Goal: Task Accomplishment & Management: Complete application form

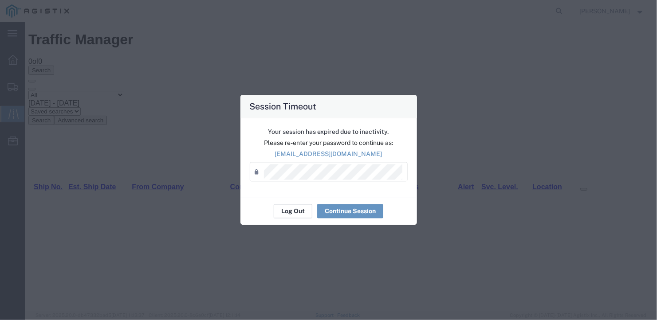
click at [295, 209] on button "Log Out" at bounding box center [293, 211] width 39 height 14
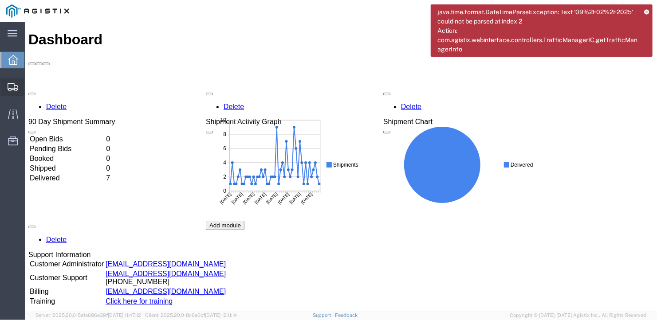
click at [0, 0] on span "Create Shipment" at bounding box center [0, 0] width 0 height 0
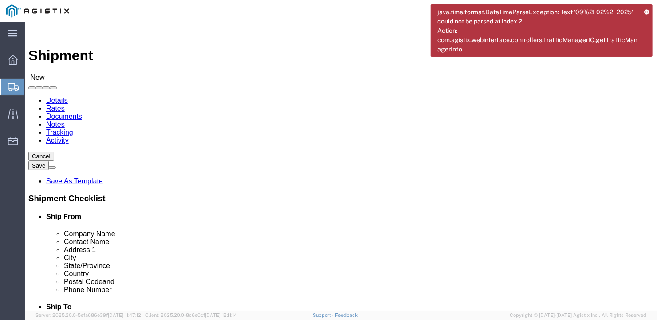
select select
click select "Select General Dynamics Bath Iron Works"
select select "8114"
click select "Select General Dynamics Bath Iron Works"
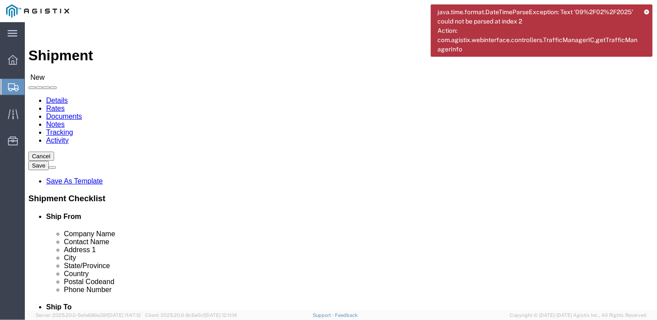
select select
click input "text"
type input "Accro Metals"
click input "text"
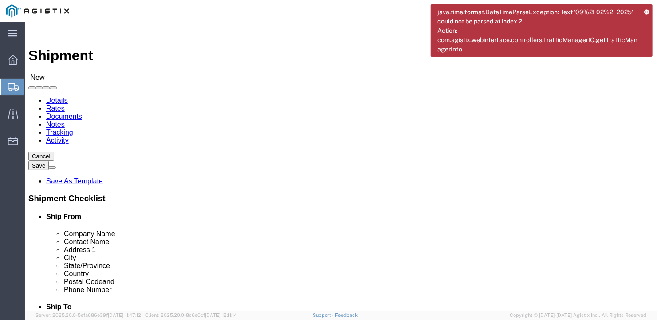
type input "Andrea"
type input "3406 Westwood Ind Dr"
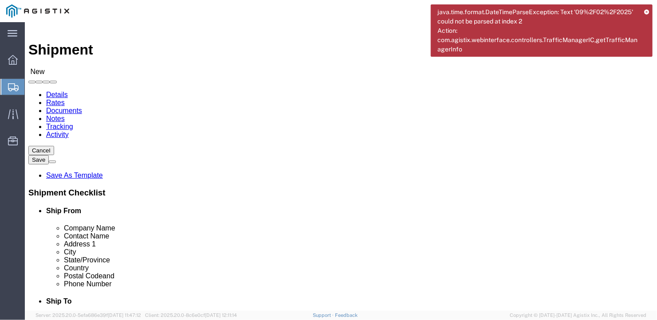
scroll to position [161, 0]
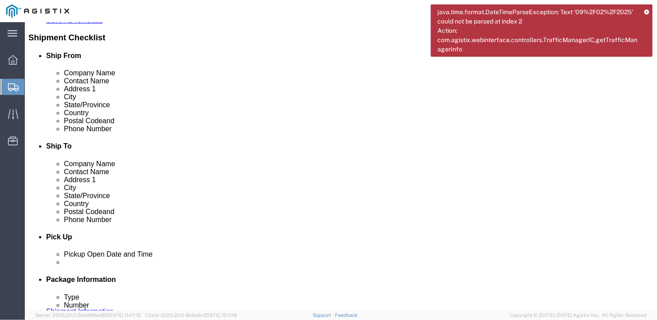
type input "Monroe"
type input "N"
type input "North c"
type input "28110"
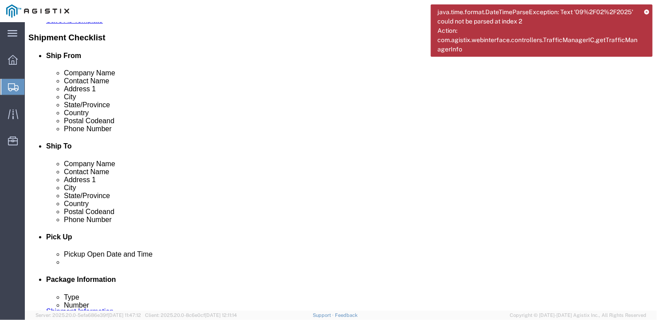
click input "text"
type input "704-283-2111"
click at [645, 12] on icon at bounding box center [646, 11] width 5 height 5
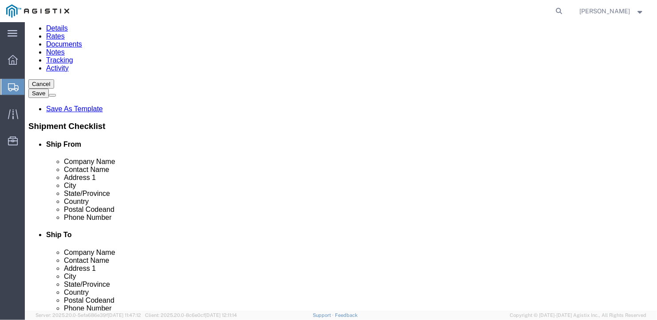
scroll to position [0, 0]
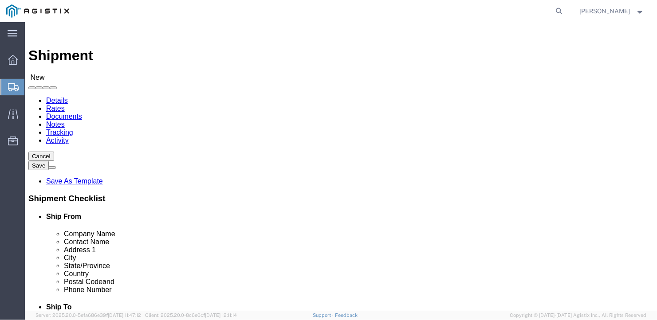
click select "Select Bath - 50 YARD REC Washington St Bath - 700 Washington Stop 1 Brunswick …"
select select "20380"
click select "Select Bath - 50 YARD REC Washington St Bath - 700 Washington Stop 1 Brunswick …"
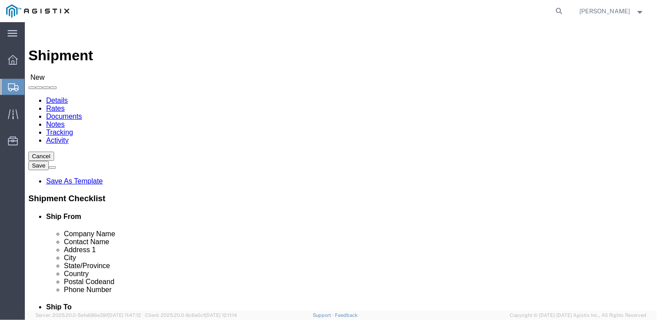
select select "20380"
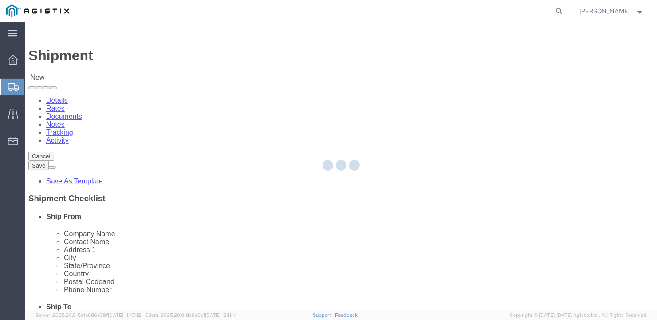
select select "ME"
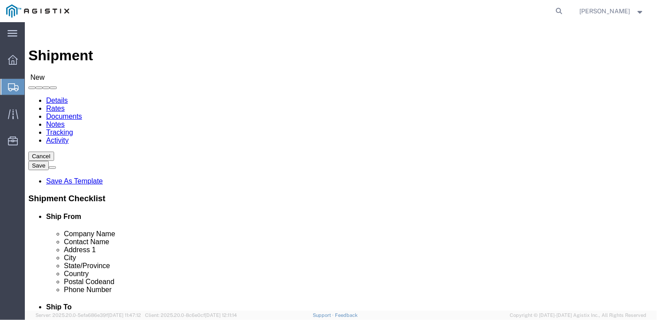
click input "text"
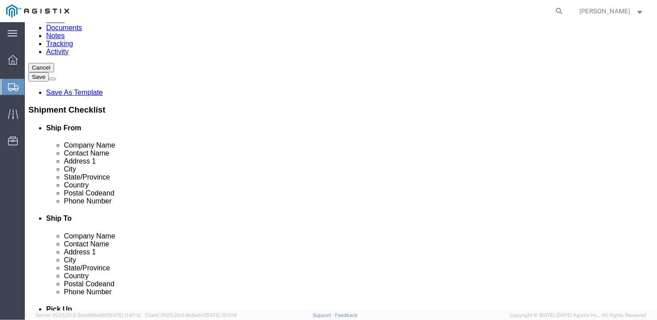
type input "General Dynamics Bath Iron Works & Mallet Park"
click input "text"
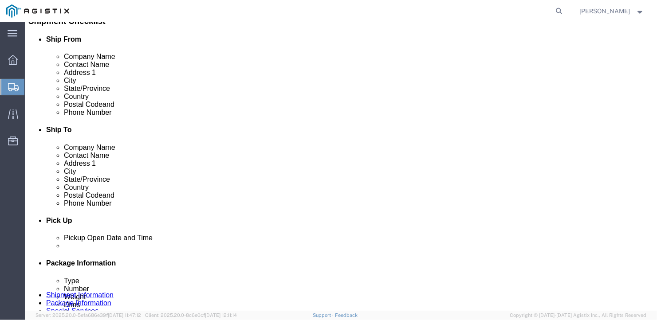
type input "16 Mallet Park"
click input "text"
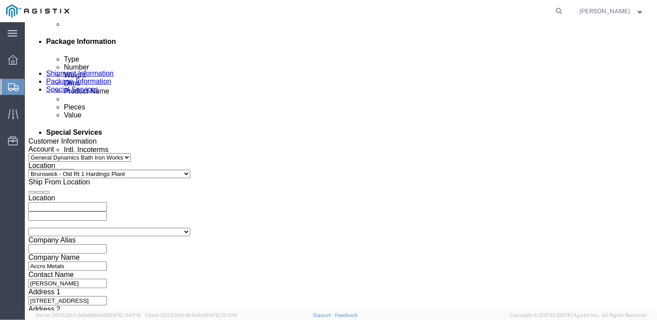
scroll to position [616, 0]
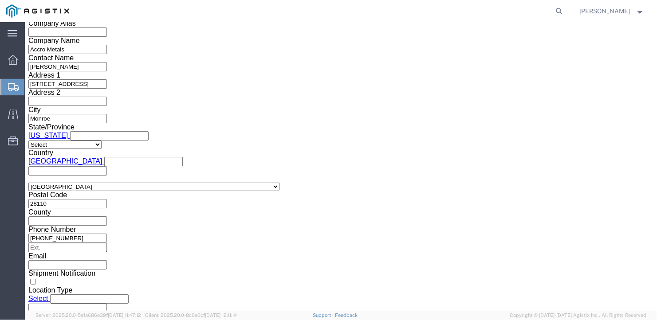
type input "207-442-1266"
click select "Select Air Less than Truckload Multi-Leg Ocean Freight Rail Small Parcel Truckl…"
select select "TL"
click select "Select Air Less than Truckload Multi-Leg Ocean Freight Rail Small Parcel Truckl…"
click select "Select 1-Ton (PSS) 10 Wheel 10 Yard Dump Truck 20 Yard Dump Truck Bobtail Botto…"
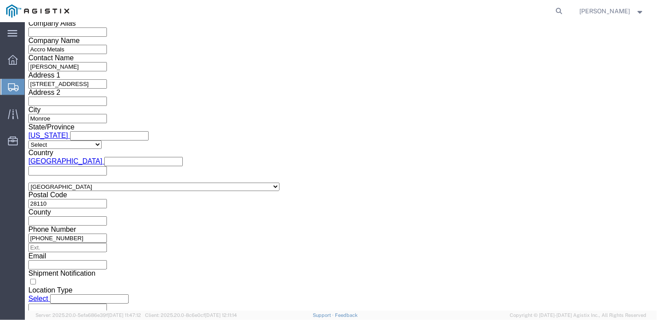
select select "FLBD"
click select "Select 1-Ton (PSS) 10 Wheel 10 Yard Dump Truck 20 Yard Dump Truck Bobtail Botto…"
drag, startPoint x: 120, startPoint y: 206, endPoint x: 115, endPoint y: 202, distance: 6.3
click select "Select 35 Feet 20 Feet 28 Feet 53 Feet 40 Feet 48 Feet"
select select "53FT"
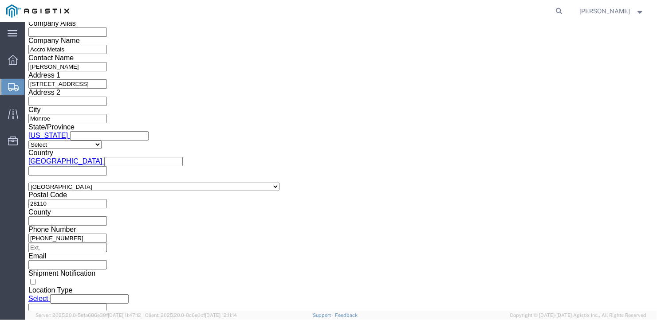
click select "Select 35 Feet 20 Feet 28 Feet 53 Feet 40 Feet 48 Feet"
click button "Continue"
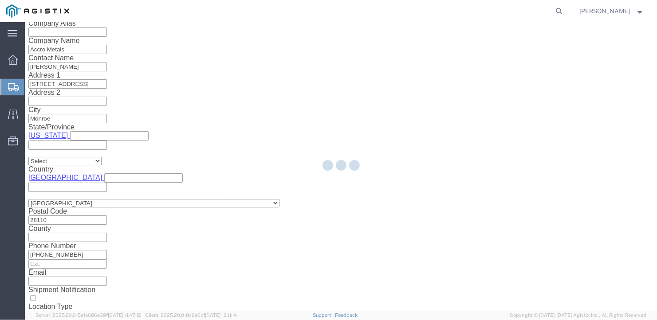
scroll to position [10, 0]
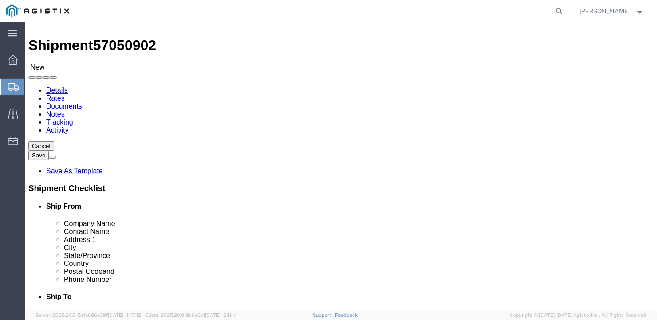
click select "Select Bale(s) Basket(s) Bolt(s) Bottle(s) Buckets Bulk Bundle(s) Can(s) Cardbo…"
select select "BULK"
click select "Select Bale(s) Basket(s) Bolt(s) Bottle(s) Buckets Bulk Bundle(s) Can(s) Cardbo…"
click input "text"
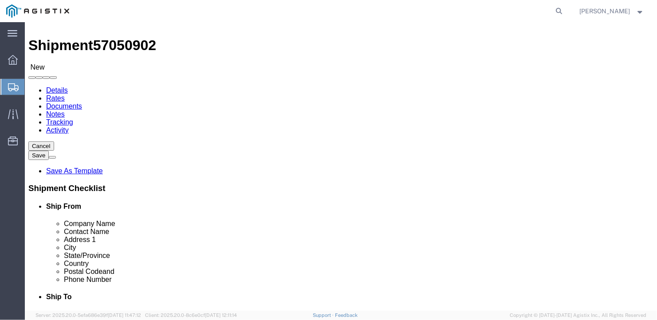
type input "480"
click input "text"
type input "102"
click input "text"
type input "18"
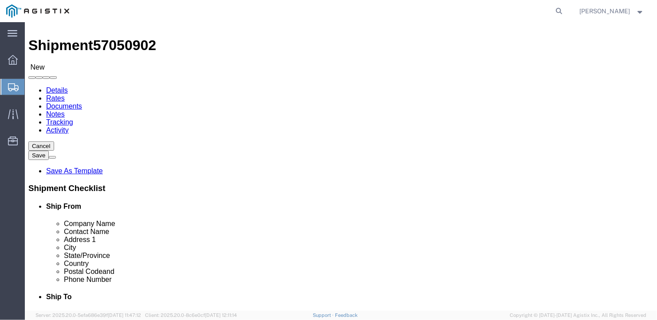
drag, startPoint x: 98, startPoint y: 211, endPoint x: 80, endPoint y: 209, distance: 18.2
click div "0.00 Select kgs lbs"
type input "41748"
click div "1 x Bulk Package Type Select Bale(s) Basket(s) Bolt(s) Bottle(s) Buckets Bulk B…"
click link "Add Content"
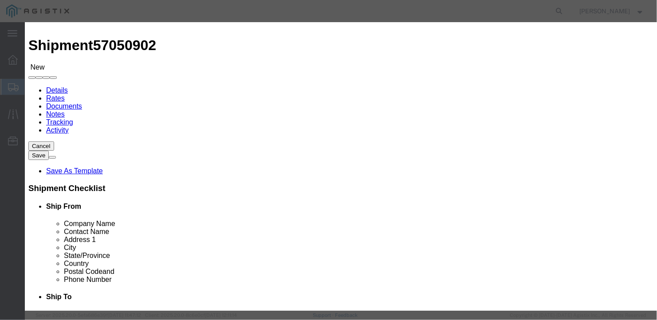
click input "text"
click input "0"
click input "Misc"
type input "Misc Steel"
click input "0"
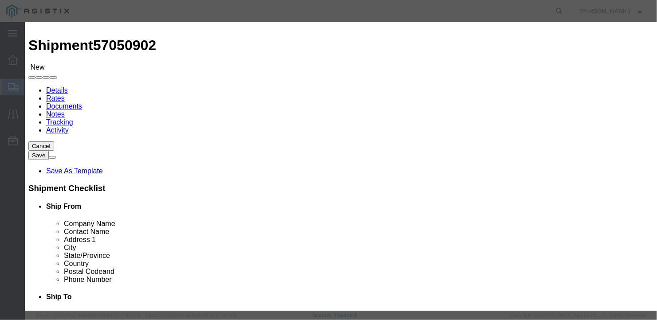
type input "0"
type input "18"
click input "text"
type input "1"
click button "Save & Close"
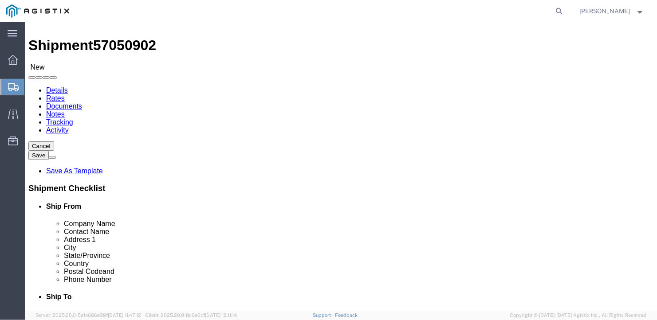
click button "Rate Shipment"
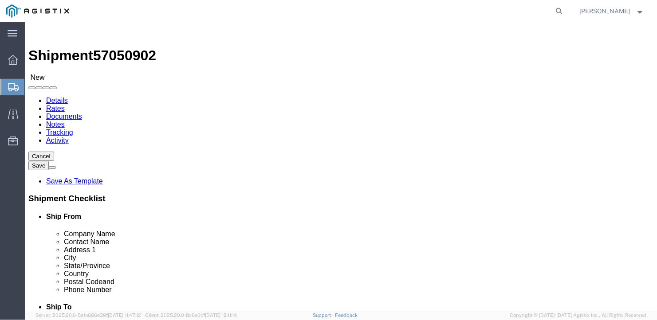
scroll to position [144, 0]
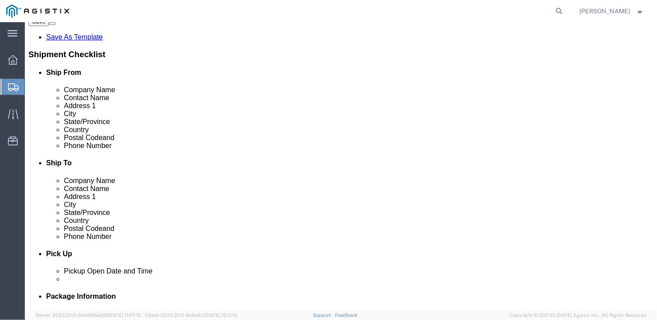
click button "Previous"
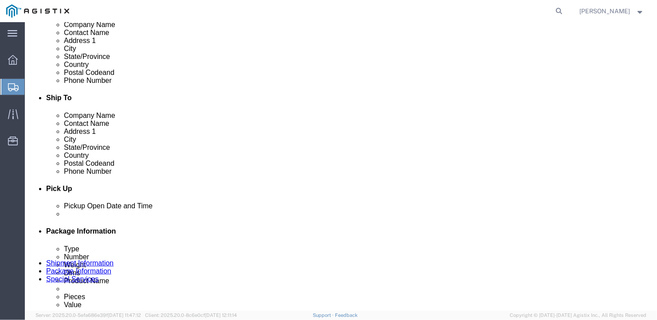
scroll to position [76, 0]
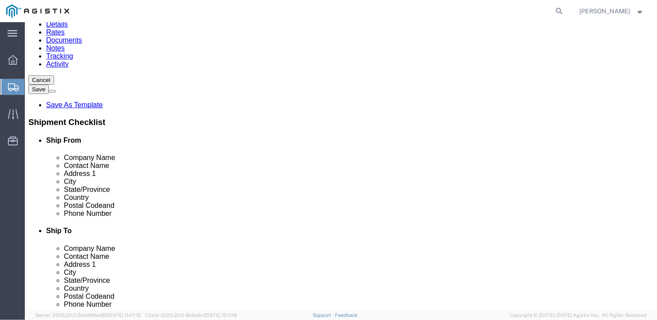
click input "Ship To Location / Contact Name : This field is required."
type input "Ben"
click button "Rate Shipment"
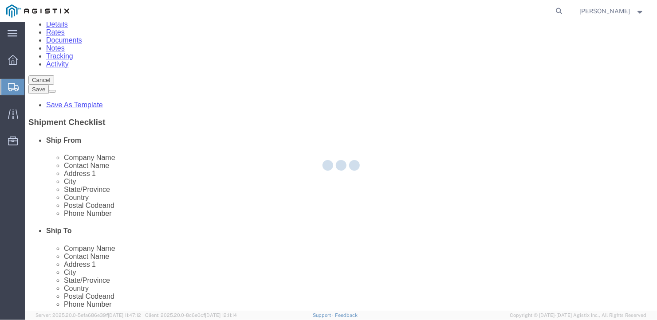
scroll to position [0, 0]
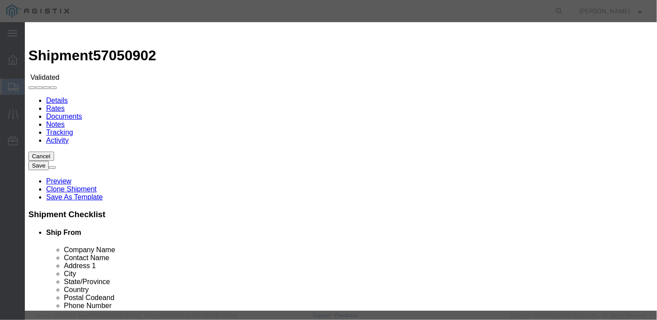
select select "6922"
select select "16774"
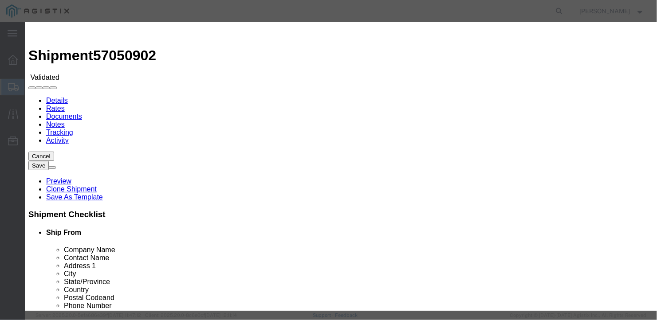
type input "3500"
type input "3,500.00"
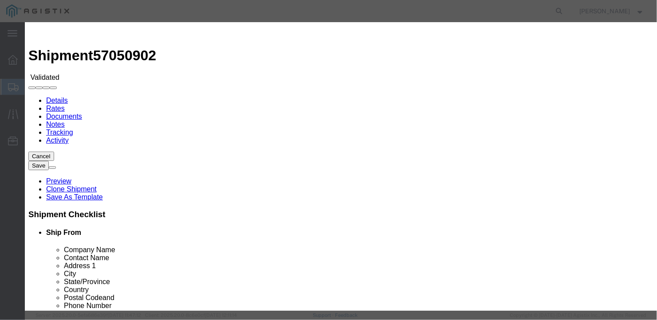
type input "27288"
type input "Craig"
type input "207-549-7862"
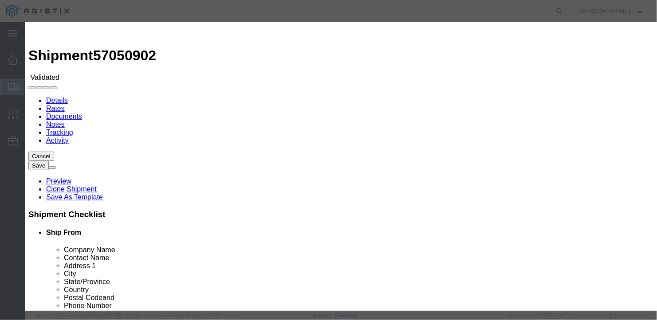
type input "10/03/2025"
drag, startPoint x: 510, startPoint y: 126, endPoint x: 510, endPoint y: 134, distance: 7.1
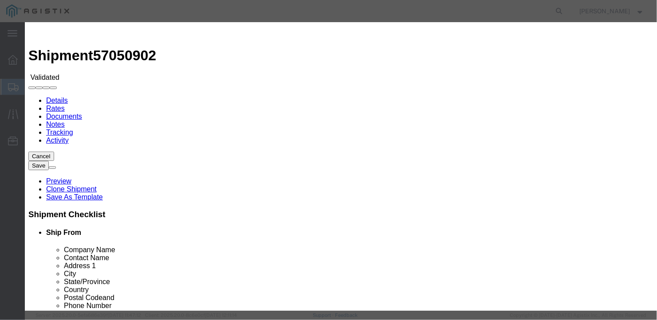
type input "10/01/2025"
select select "1200"
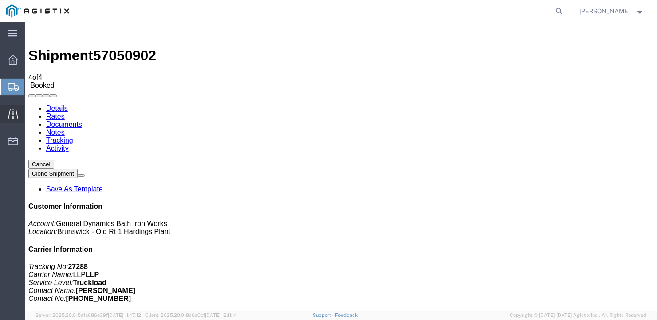
click at [8, 113] on icon at bounding box center [13, 114] width 10 height 10
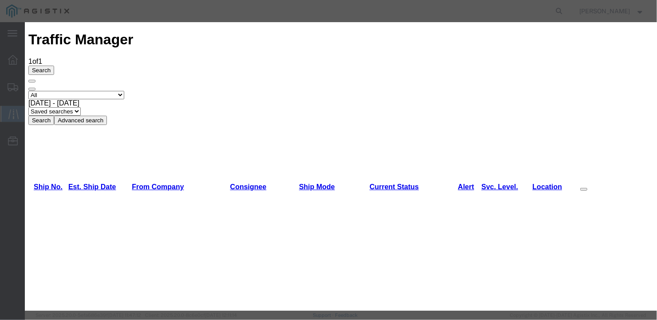
type input "10/07/2025"
type input "1:00 PM"
select select "DELIVRED"
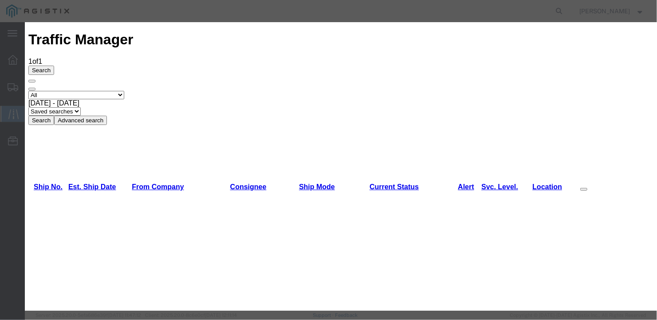
type input "10/03/2025"
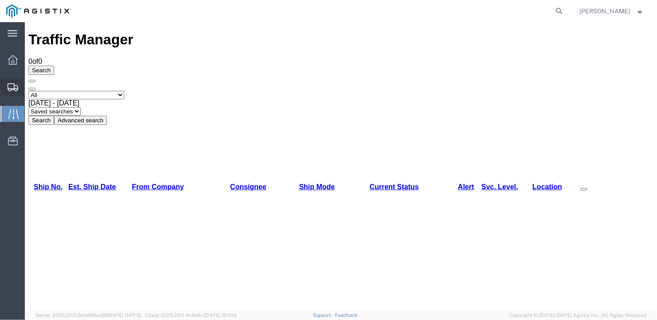
click at [0, 0] on span "Create Shipment" at bounding box center [0, 0] width 0 height 0
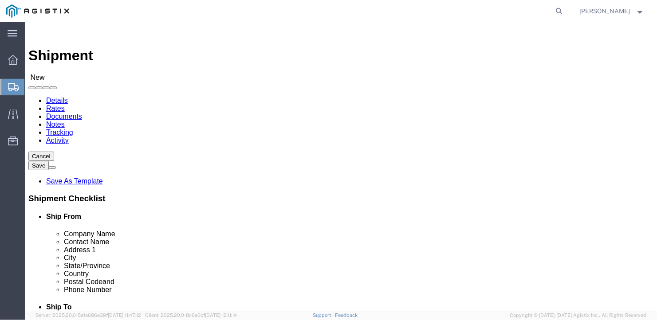
click select "Select General Dynamics Bath Iron Works"
select select "8114"
click select "Select General Dynamics Bath Iron Works"
select select
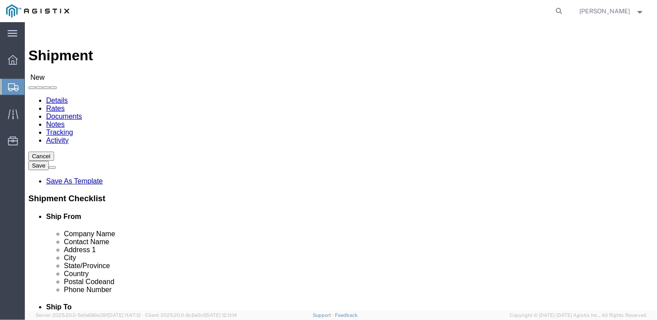
click input "text"
type input "Jered (Par)"
click input "text"
type input "Tom"
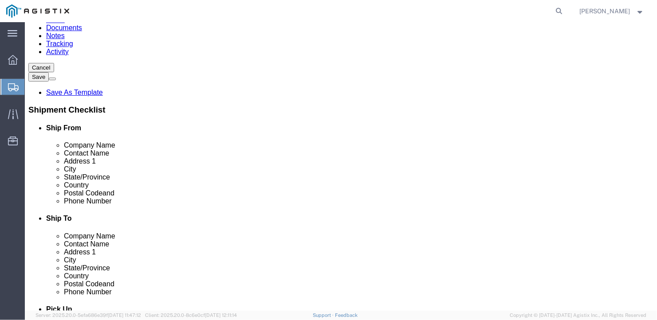
type input "103 shipyard"
click input "text"
type input "Brunswick"
type input "G"
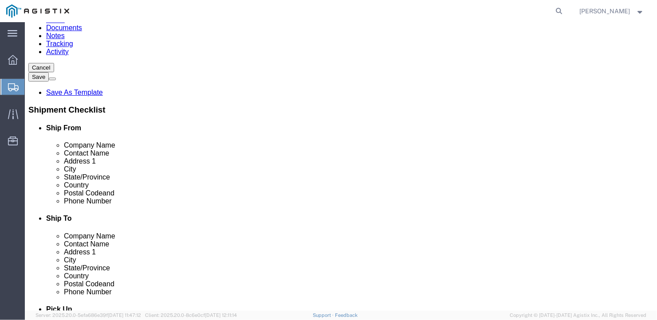
type input "Geo"
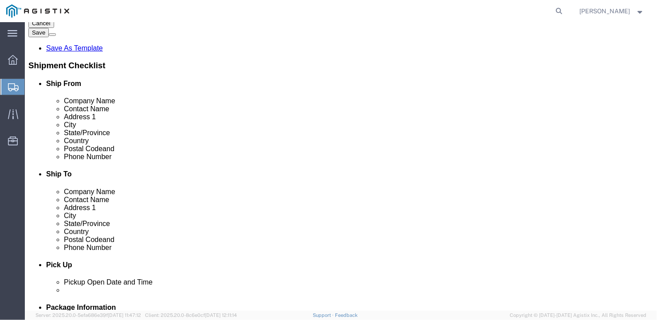
scroll to position [177, 0]
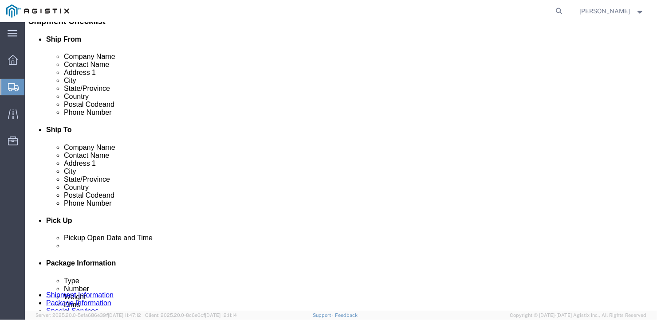
type input "31520"
click input "text"
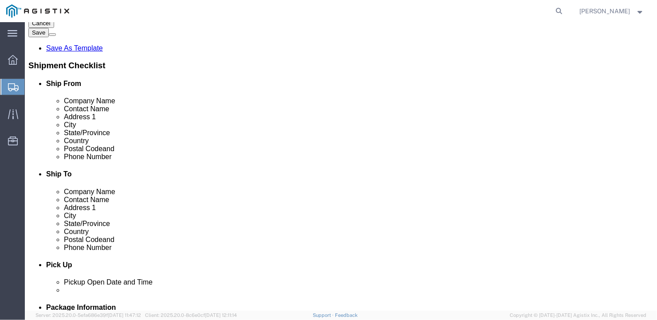
scroll to position [0, 0]
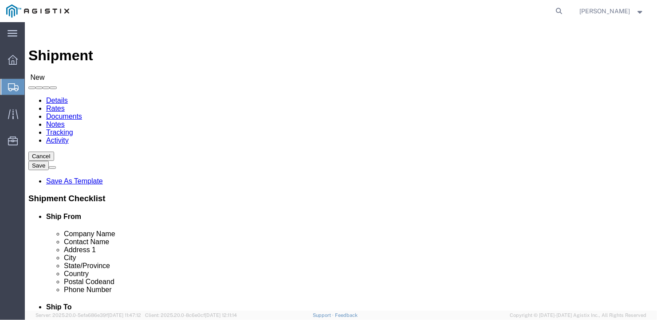
type input "912-242-2534"
click select "Select Bath - 50 YARD REC Washington St Bath - 700 Washington Stop 1 Brunswick …"
select select "15760"
click select "Select Bath - 50 YARD REC Washington St Bath - 700 Washington Stop 1 Brunswick …"
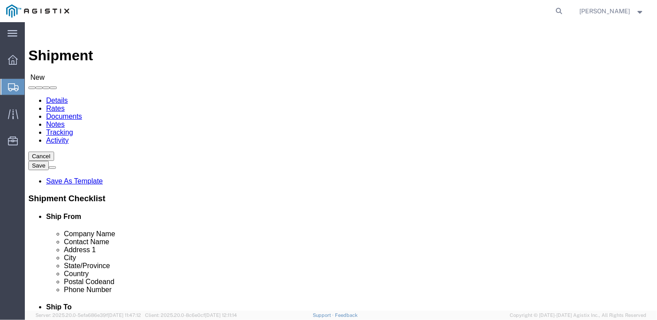
select select "15760"
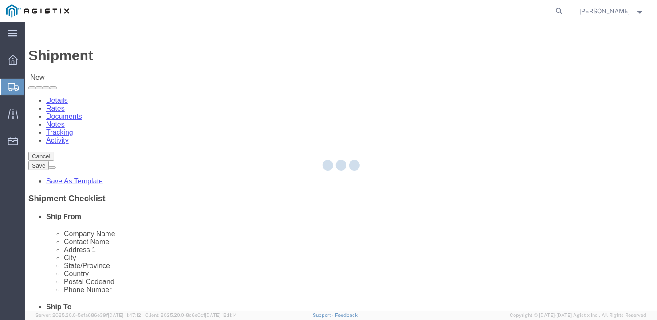
select select "ME"
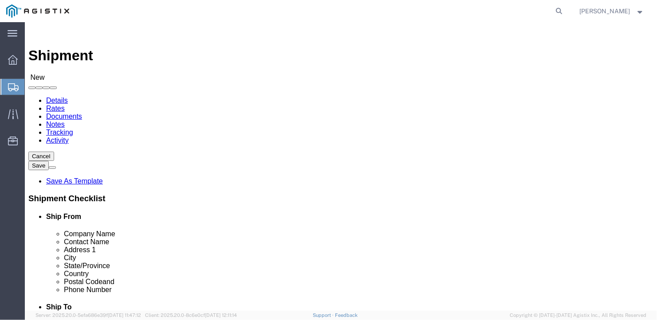
click input "text"
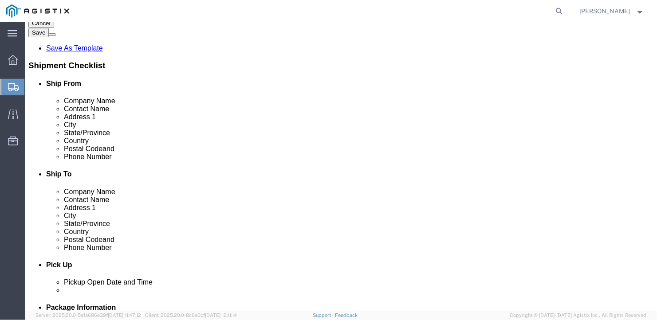
scroll to position [177, 0]
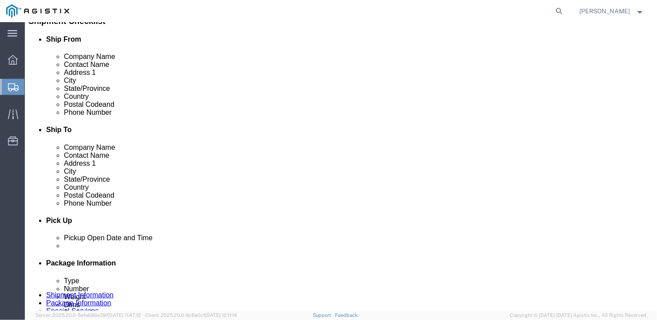
type input "Ben"
click input "text"
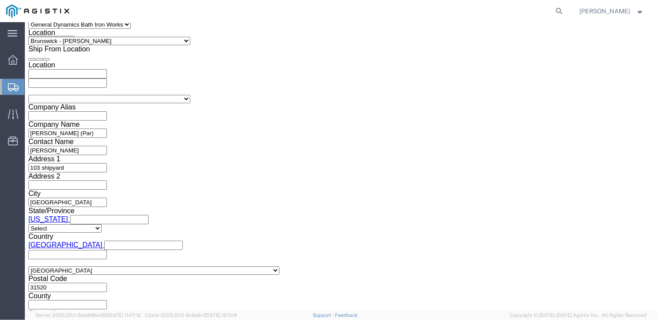
scroll to position [616, 0]
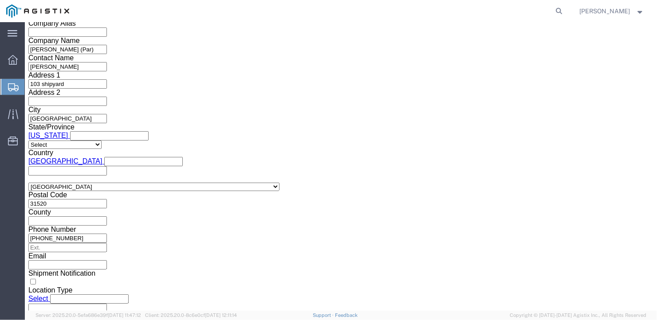
type input "207-442-1266"
click select "Select Air Less than Truckload Multi-Leg Ocean Freight Rail Small Parcel Truckl…"
select select "TL"
click select "Select Air Less than Truckload Multi-Leg Ocean Freight Rail Small Parcel Truckl…"
click select "Select 1-Ton (PSS) 10 Wheel 10 Yard Dump Truck 20 Yard Dump Truck Bobtail Botto…"
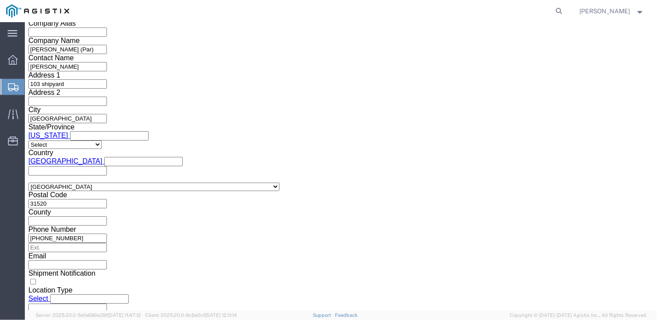
select select "FLBD"
click select "Select 1-Ton (PSS) 10 Wheel 10 Yard Dump Truck 20 Yard Dump Truck Bobtail Botto…"
click select "Select 35 Feet 20 Feet 28 Feet 53 Feet 40 Feet 48 Feet"
select select "53FT"
click select "Select 35 Feet 20 Feet 28 Feet 53 Feet 40 Feet 48 Feet"
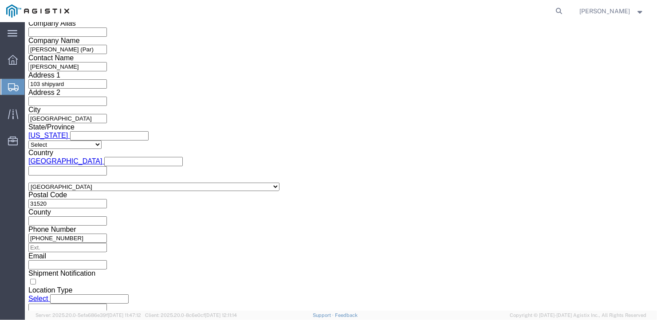
click button "Continue"
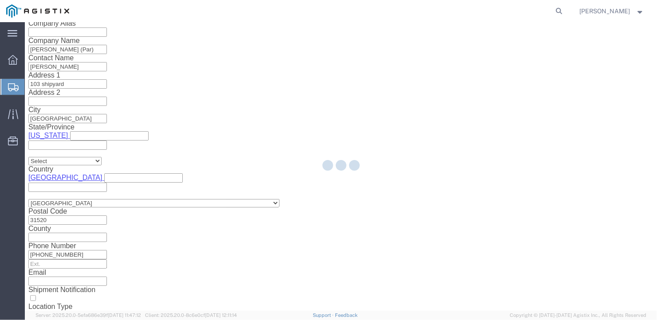
scroll to position [10, 0]
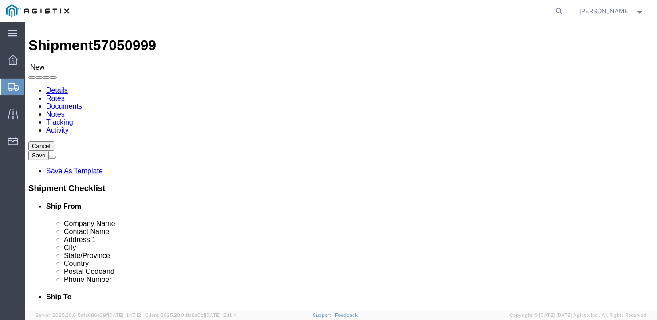
click select "Select Bale(s) Basket(s) Bolt(s) Bottle(s) Buckets Bulk Bundle(s) Can(s) Cardbo…"
select select "CRAT"
click select "Select Bale(s) Basket(s) Bolt(s) Bottle(s) Buckets Bulk Bundle(s) Can(s) Cardbo…"
drag, startPoint x: 98, startPoint y: 177, endPoint x: 86, endPoint y: 173, distance: 13.6
click div "1"
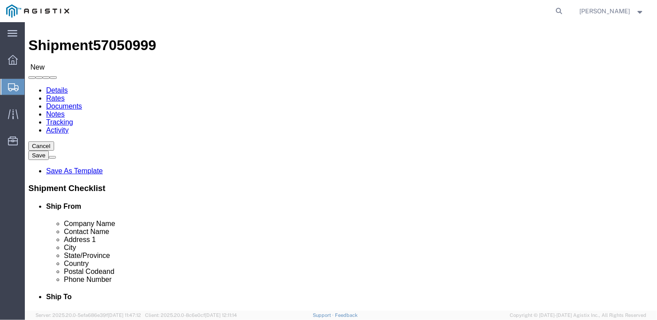
type input "2"
drag, startPoint x: 100, startPoint y: 196, endPoint x: 82, endPoint y: 190, distance: 19.1
click div "Length x Width x Height Select cm ft in"
type input "121"
click input "text"
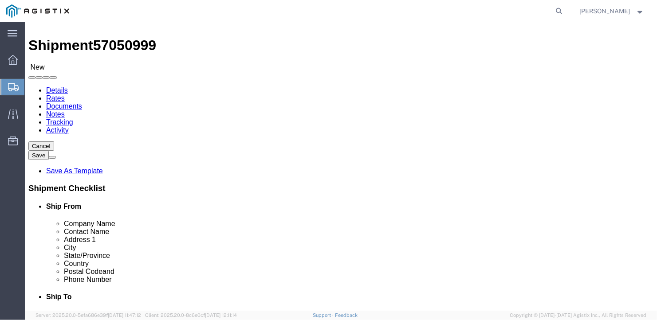
type input "121"
click input "text"
type input "41"
drag, startPoint x: 106, startPoint y: 210, endPoint x: 33, endPoint y: 209, distance: 73.6
click div "Weight 0.00 Select kgs lbs Ship. t°"
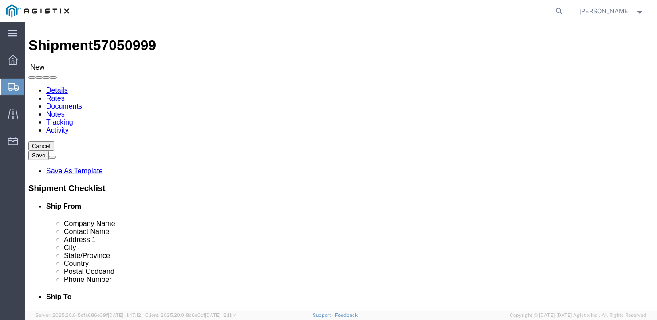
type input "8000"
click div "2 x Crate(s) Package Type Select Bale(s) Basket(s) Bolt(s) Bottle(s) Buckets Bu…"
click link "Add Content"
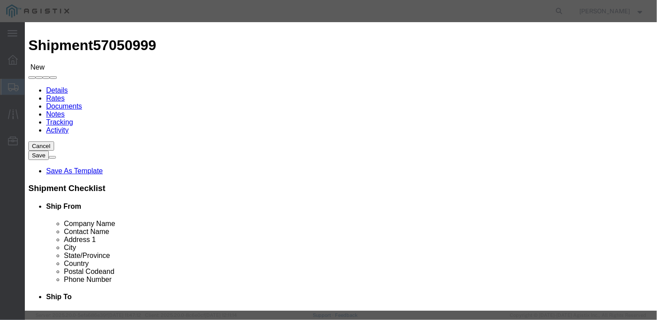
click input "text"
type input "Cargo Doors"
drag, startPoint x: 167, startPoint y: 87, endPoint x: 149, endPoint y: 85, distance: 18.3
click div "Pieces 0 Select Bag Barrels 100Board Feet Bottle Box Blister Pack Carats Can Ca…"
type input "2"
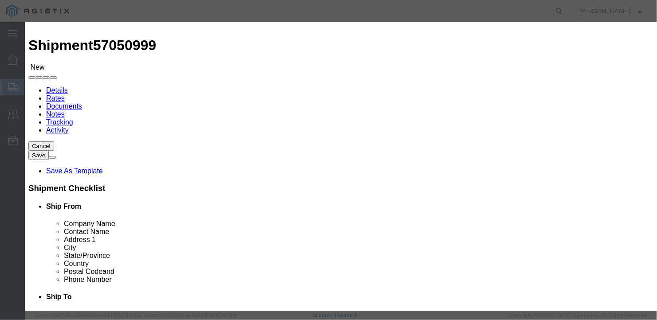
click input "text"
type input "1"
drag, startPoint x: 349, startPoint y: 255, endPoint x: 373, endPoint y: 261, distance: 24.6
click div "Save & Add Another Save & Close Close"
click button "Save & Close"
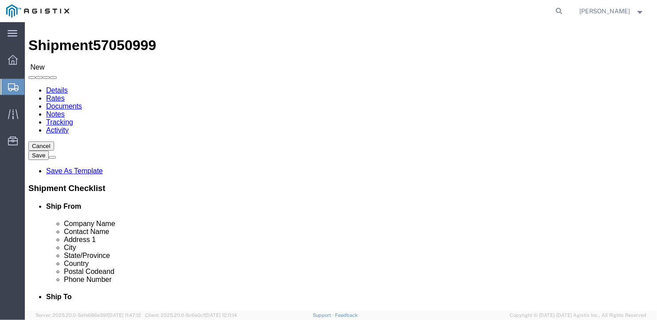
scroll to position [107, 0]
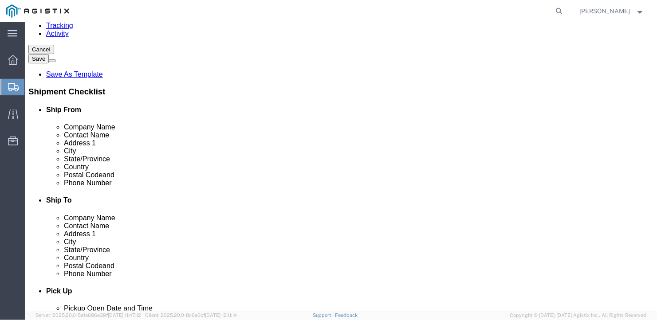
click button "Rate Shipment"
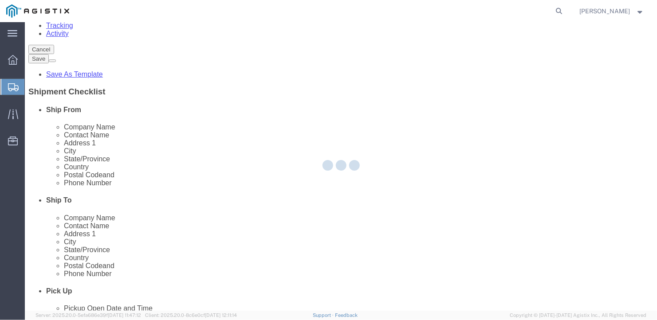
scroll to position [0, 0]
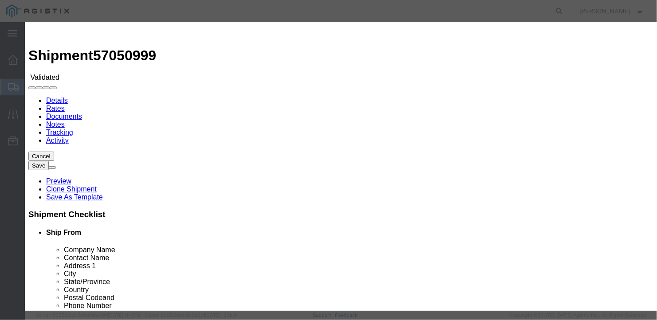
drag, startPoint x: 392, startPoint y: 76, endPoint x: 388, endPoint y: 80, distance: 5.3
select select "6922"
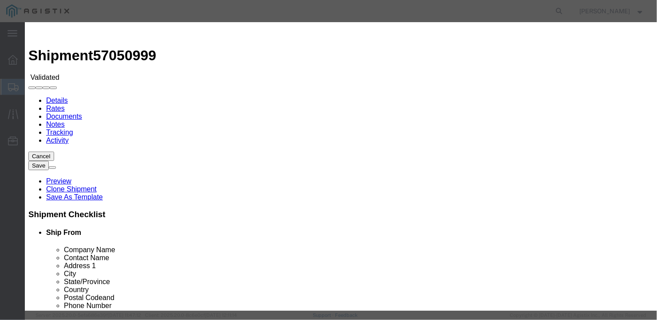
select select "16774"
type input "5200"
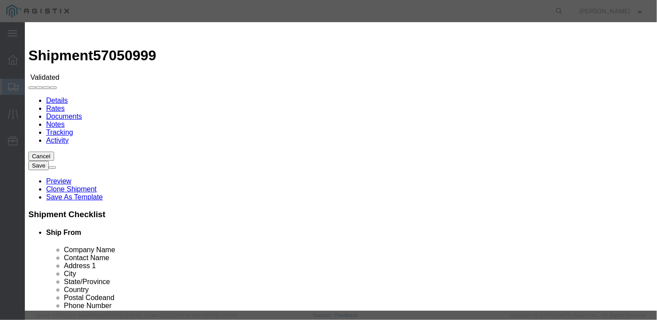
type input "5,200.00"
type input "27261"
type input "Craig"
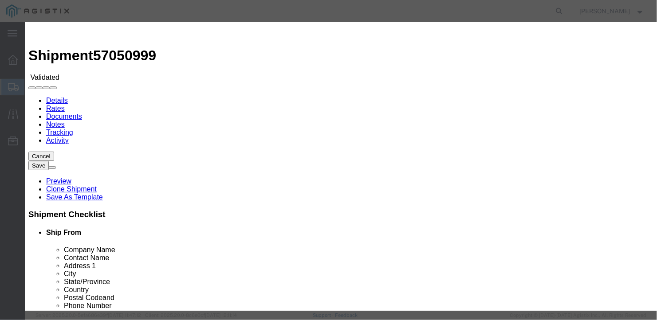
type input "207-549-7862"
type input "10/03/2025"
type input "b27261"
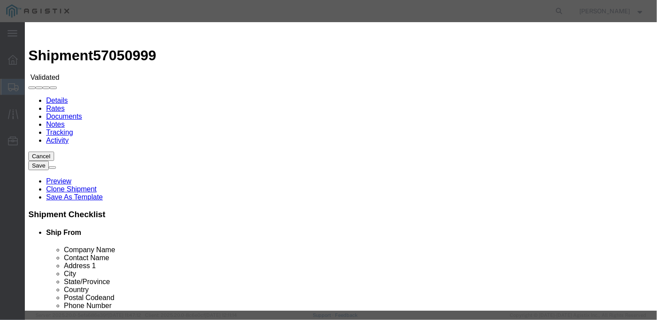
type input "09/29/2025"
select select "0900"
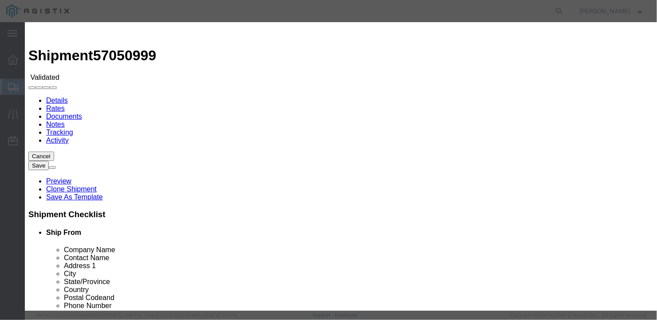
select select "1200"
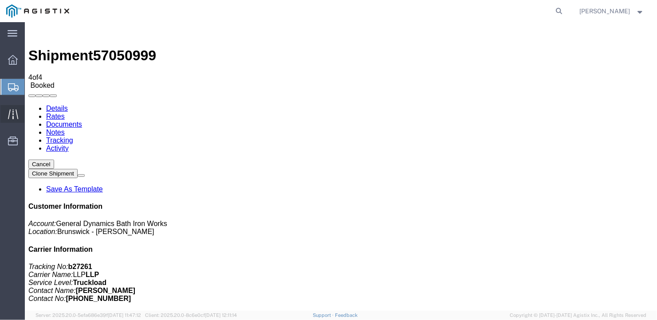
click at [11, 111] on icon at bounding box center [13, 114] width 10 height 10
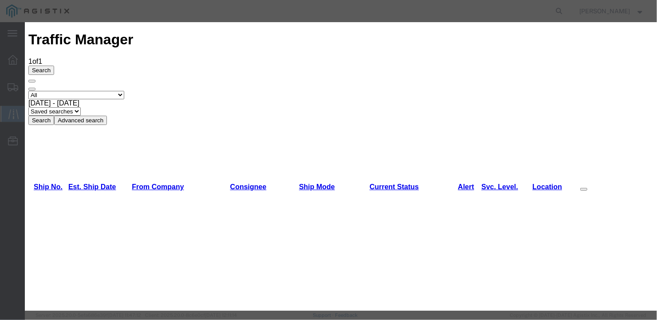
type input "10/07/2025"
type input "1:00 PM"
select select "DELIVRED"
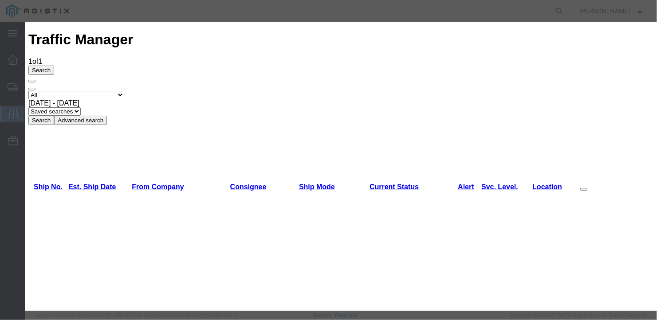
type input "10/03/2025"
